Goal: Transaction & Acquisition: Book appointment/travel/reservation

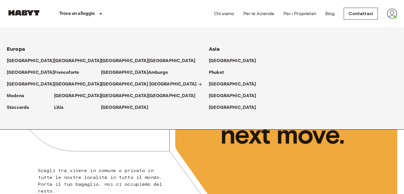
click at [157, 84] on p "Milano" at bounding box center [174, 84] width 48 height 7
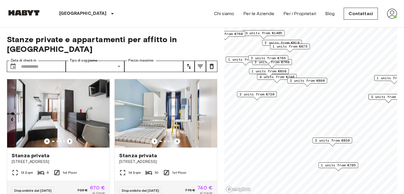
click at [313, 80] on span "2 units from €890" at bounding box center [307, 80] width 35 height 5
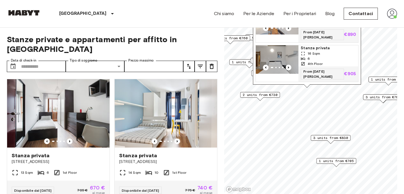
click at [268, 95] on span "2 units from €730" at bounding box center [260, 94] width 35 height 5
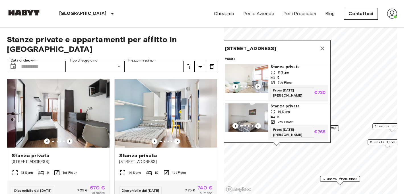
click at [323, 50] on icon "Map marker" at bounding box center [323, 48] width 4 height 4
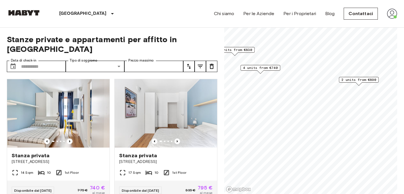
click at [271, 65] on span "4 units from €740" at bounding box center [260, 67] width 35 height 5
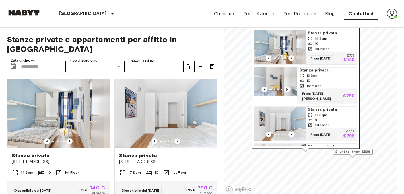
drag, startPoint x: 333, startPoint y: 32, endPoint x: 336, endPoint y: 125, distance: 93.2
click at [336, 125] on div "1st Floor" at bounding box center [331, 124] width 47 height 5
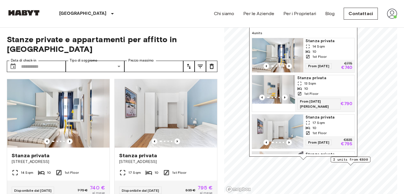
drag, startPoint x: 345, startPoint y: 83, endPoint x: 341, endPoint y: 87, distance: 5.7
click at [341, 87] on div "10" at bounding box center [325, 88] width 55 height 5
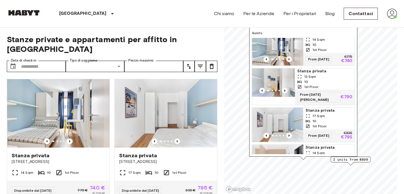
click at [286, 116] on img "Map marker" at bounding box center [277, 125] width 51 height 34
click at [324, 118] on div "10" at bounding box center [329, 120] width 47 height 5
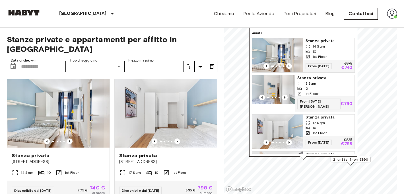
click at [331, 52] on div "10" at bounding box center [329, 51] width 47 height 5
click at [393, 13] on img at bounding box center [392, 14] width 10 height 10
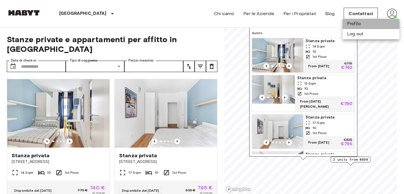
click at [361, 22] on li "Profilo" at bounding box center [371, 24] width 57 height 10
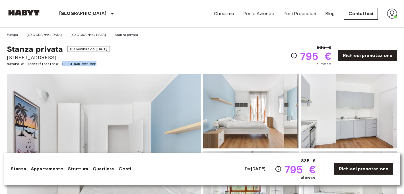
drag, startPoint x: 100, startPoint y: 63, endPoint x: 64, endPoint y: 64, distance: 36.2
click at [64, 64] on span "Numero di identificazione: IT-14-035-002-08H" at bounding box center [58, 63] width 103 height 5
copy span "IT-14-035-002-08H"
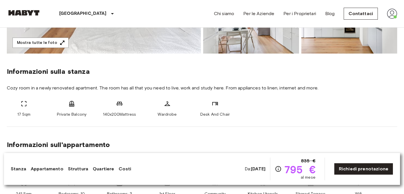
scroll to position [174, 0]
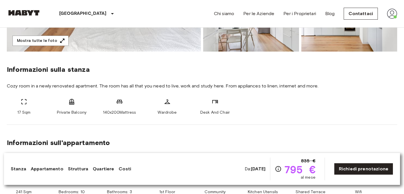
drag, startPoint x: 269, startPoint y: 170, endPoint x: 243, endPoint y: 170, distance: 26.8
click at [245, 170] on div "Da: Oct 16 2025 835 € 795 € al mese" at bounding box center [280, 168] width 71 height 23
copy b "Oct 16 2025"
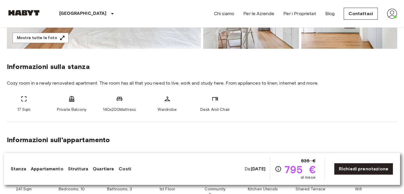
scroll to position [179, 0]
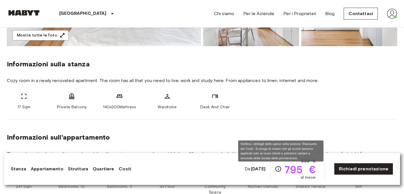
click at [279, 169] on icon "Verifica i dettagli delle spese nella sezione 'Riassunto dei Costi'. Si prega d…" at bounding box center [278, 168] width 7 height 7
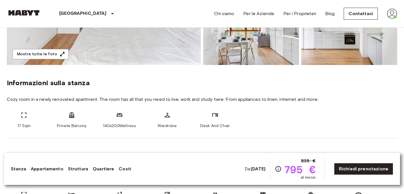
scroll to position [161, 0]
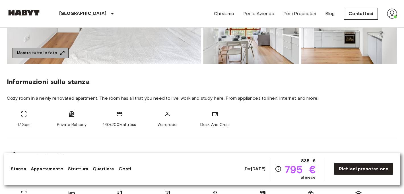
click at [48, 50] on button "Mostra tutte le foto" at bounding box center [41, 53] width 56 height 11
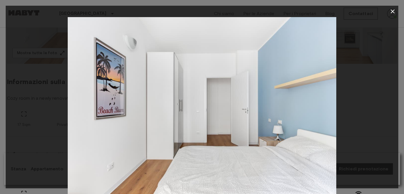
click at [390, 13] on icon "button" at bounding box center [393, 11] width 7 height 7
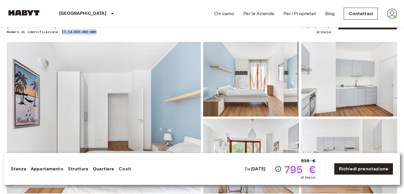
scroll to position [30, 0]
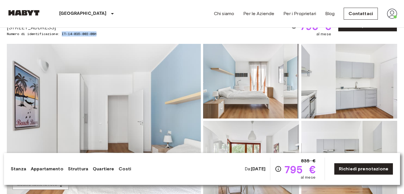
click at [273, 107] on img at bounding box center [251, 81] width 96 height 75
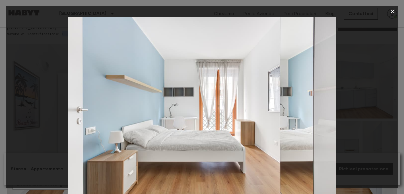
click at [391, 13] on icon "button" at bounding box center [393, 11] width 7 height 7
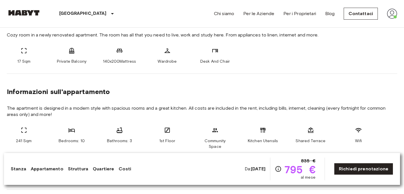
scroll to position [269, 0]
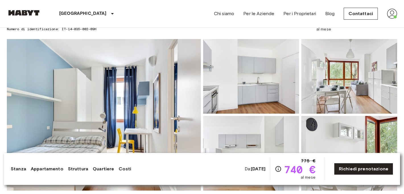
scroll to position [28, 0]
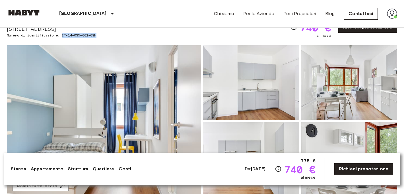
drag, startPoint x: 63, startPoint y: 34, endPoint x: 111, endPoint y: 34, distance: 48.4
click at [110, 34] on span "Numero di identificazione: IT-14-035-002-09H" at bounding box center [58, 35] width 103 height 5
copy span "IT-14-035-002-09H"
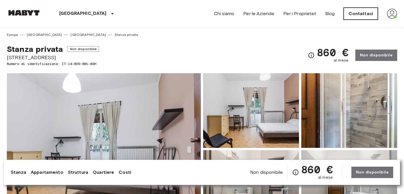
click at [361, 13] on link "Contattaci" at bounding box center [361, 14] width 34 height 12
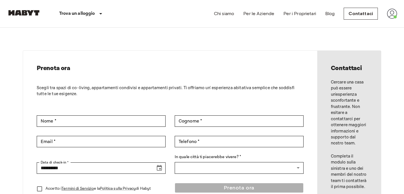
click at [394, 12] on img at bounding box center [392, 14] width 10 height 10
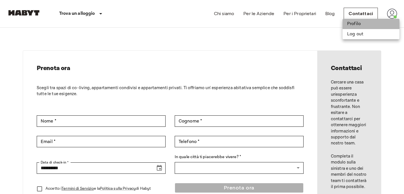
click at [356, 20] on li "Profilo" at bounding box center [371, 24] width 57 height 10
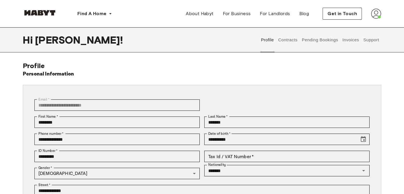
click at [288, 44] on button "Contracts" at bounding box center [288, 39] width 21 height 25
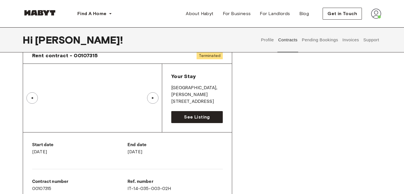
scroll to position [29, 0]
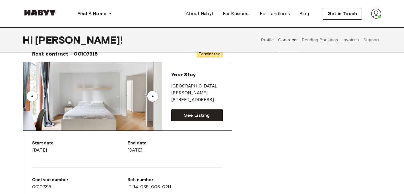
click at [366, 40] on button "Support" at bounding box center [371, 39] width 17 height 25
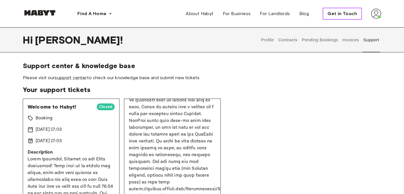
click at [350, 13] on span "Get in Touch" at bounding box center [343, 13] width 30 height 7
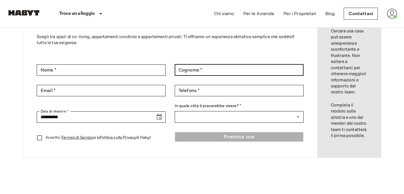
scroll to position [133, 0]
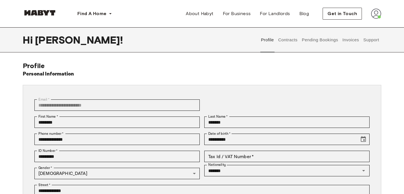
click at [290, 40] on button "Contracts" at bounding box center [288, 39] width 21 height 25
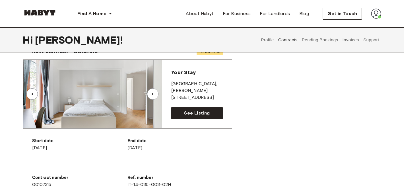
scroll to position [15, 0]
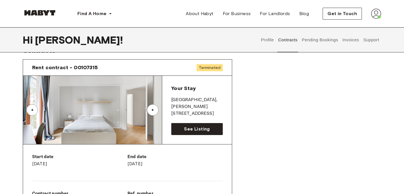
click at [126, 99] on img at bounding box center [92, 110] width 139 height 68
click at [211, 132] on link "See Listing" at bounding box center [197, 129] width 52 height 12
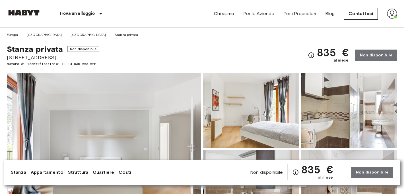
click at [108, 62] on div "Stanza privata Non disponibile [STREET_ADDRESS] Numero di identificazione: IT-1…" at bounding box center [202, 51] width 391 height 29
drag, startPoint x: 104, startPoint y: 63, endPoint x: 64, endPoint y: 62, distance: 39.6
click at [64, 62] on div "Stanza privata Non disponibile [STREET_ADDRESS] Numero di identificazione: IT-1…" at bounding box center [202, 51] width 391 height 29
copy span "IT-14-035-003-02H"
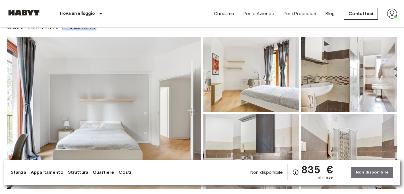
scroll to position [42, 0]
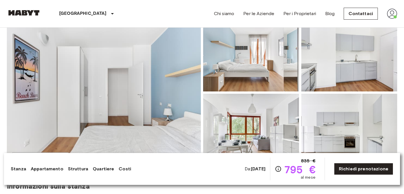
scroll to position [64, 0]
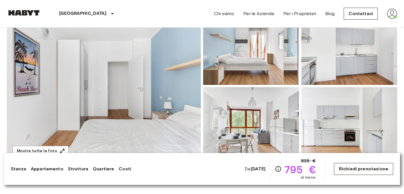
click at [364, 173] on link "Richiedi prenotazione" at bounding box center [363, 169] width 59 height 12
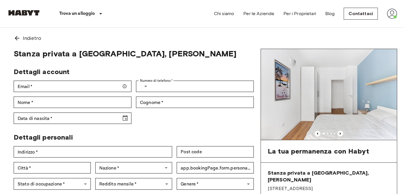
click at [392, 17] on img at bounding box center [392, 14] width 10 height 10
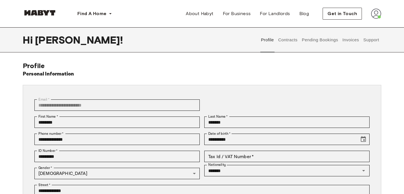
click at [373, 41] on button "Support" at bounding box center [371, 39] width 17 height 25
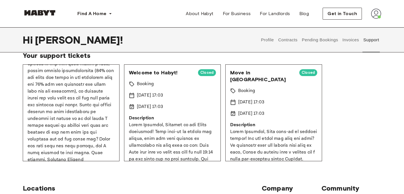
scroll to position [39, 0]
